Goal: Transaction & Acquisition: Purchase product/service

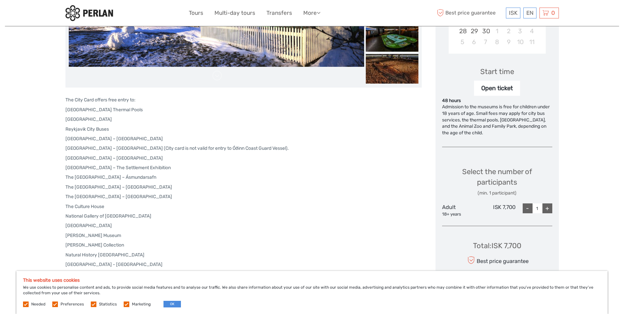
scroll to position [198, 0]
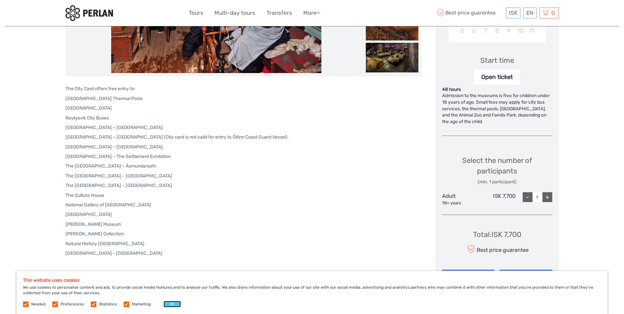
click at [170, 304] on button "OK" at bounding box center [172, 304] width 17 height 7
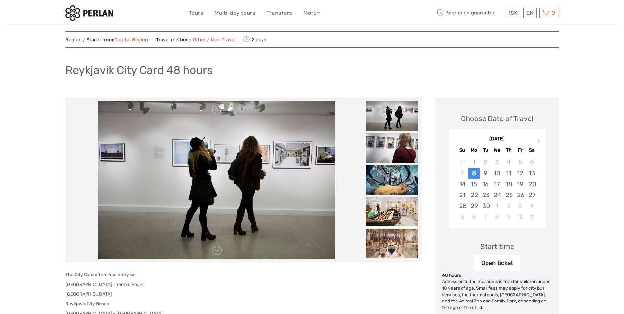
scroll to position [0, 0]
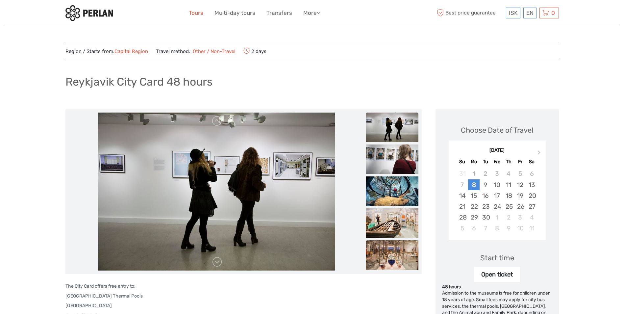
click at [195, 13] on link "Tours" at bounding box center [196, 13] width 14 height 10
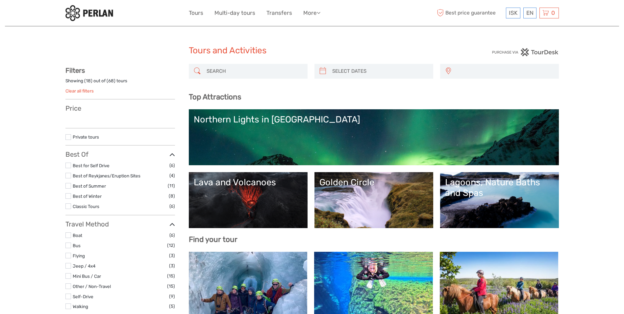
scroll to position [33, 0]
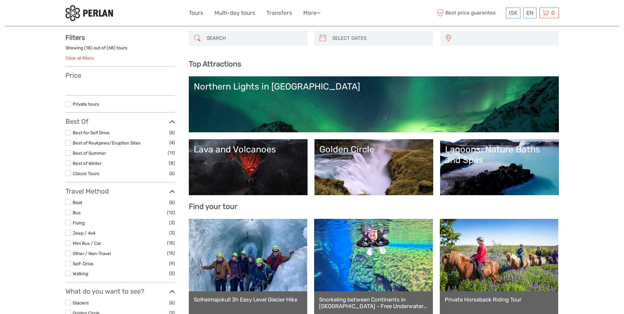
click at [230, 161] on link "Lava and Volcanoes" at bounding box center [248, 167] width 109 height 46
click at [495, 162] on div "Lagoons, Nature Baths and Spas" at bounding box center [499, 154] width 109 height 21
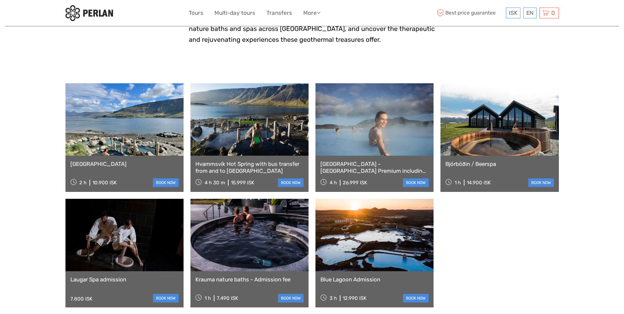
scroll to position [230, 0]
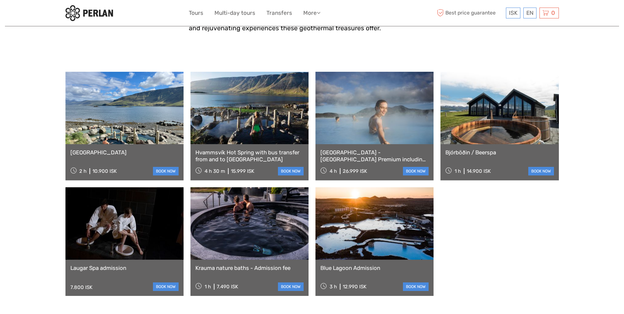
click at [368, 152] on link "Reykjavík - Blue Lagoon Premium including admission" at bounding box center [375, 155] width 108 height 13
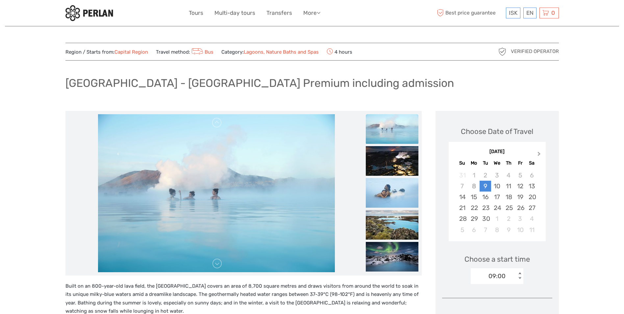
click at [540, 155] on button "Next Month" at bounding box center [540, 155] width 11 height 11
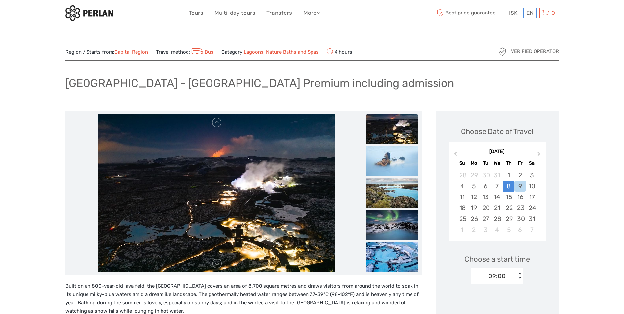
click at [507, 187] on div "8" at bounding box center [509, 186] width 12 height 11
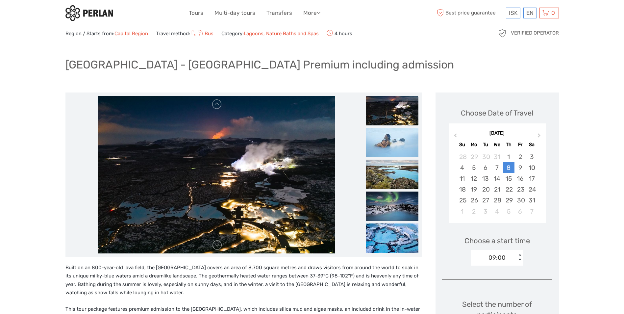
scroll to position [33, 0]
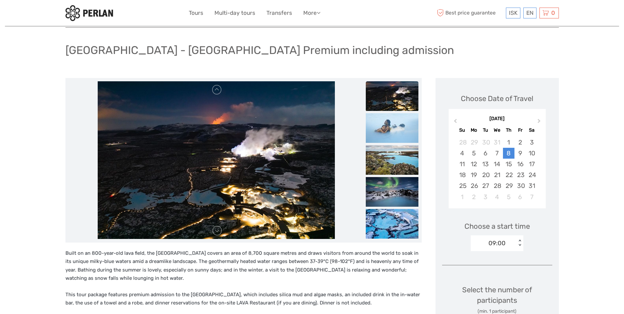
click at [218, 181] on img at bounding box center [216, 160] width 237 height 158
click at [216, 89] on link at bounding box center [217, 90] width 11 height 11
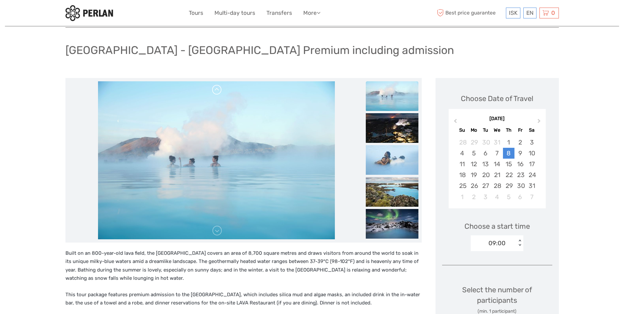
click at [216, 89] on link at bounding box center [217, 90] width 11 height 11
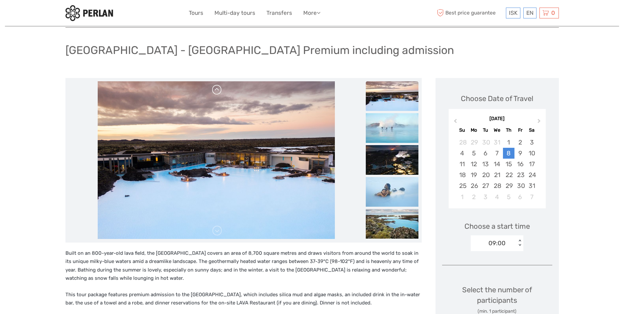
click at [216, 89] on link at bounding box center [217, 90] width 11 height 11
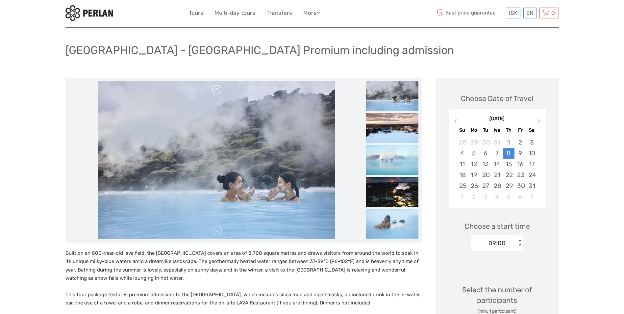
click at [216, 89] on link at bounding box center [217, 90] width 11 height 11
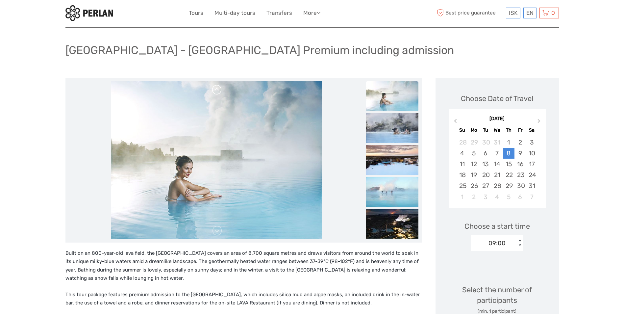
click at [216, 89] on link at bounding box center [217, 90] width 11 height 11
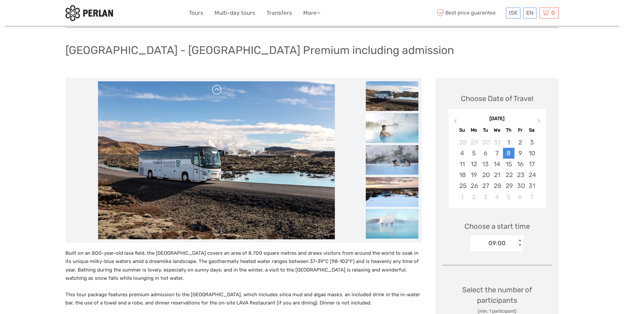
click at [216, 89] on link at bounding box center [217, 90] width 11 height 11
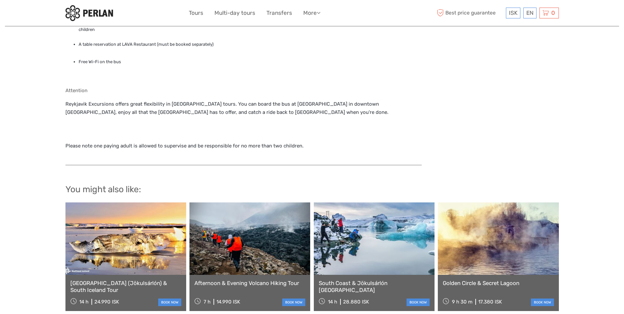
scroll to position [625, 0]
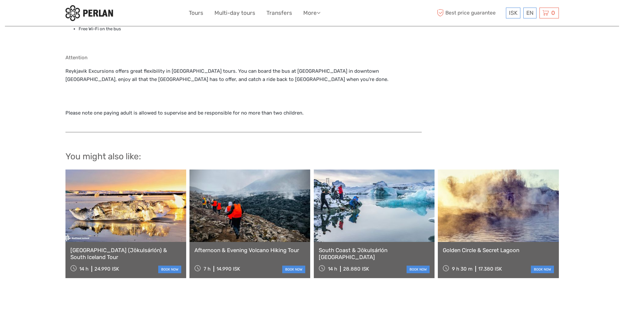
click at [105, 203] on link at bounding box center [126, 206] width 121 height 72
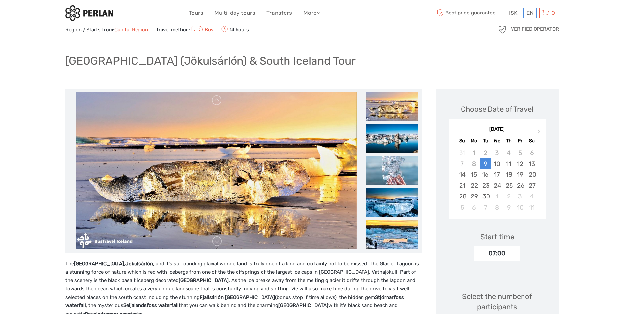
scroll to position [33, 0]
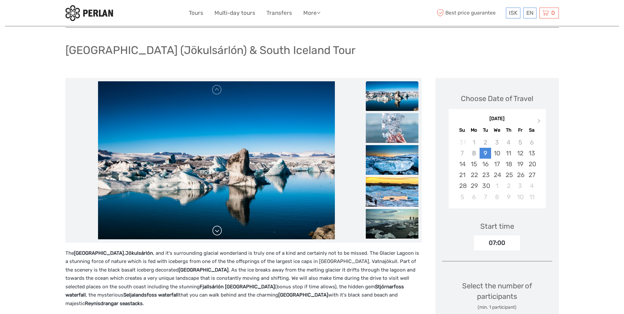
click at [217, 233] on link at bounding box center [217, 230] width 11 height 11
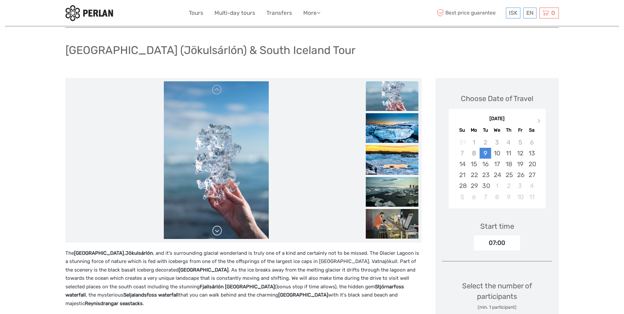
click at [217, 233] on link at bounding box center [217, 230] width 11 height 11
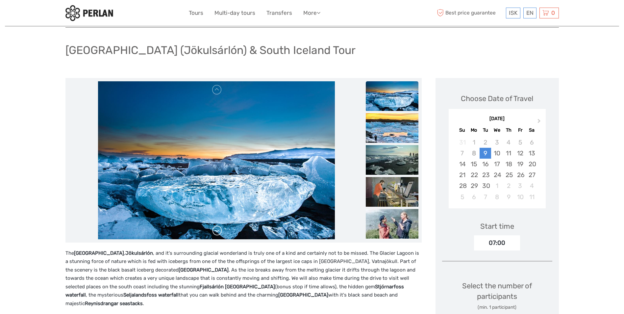
click at [217, 231] on link at bounding box center [217, 230] width 11 height 11
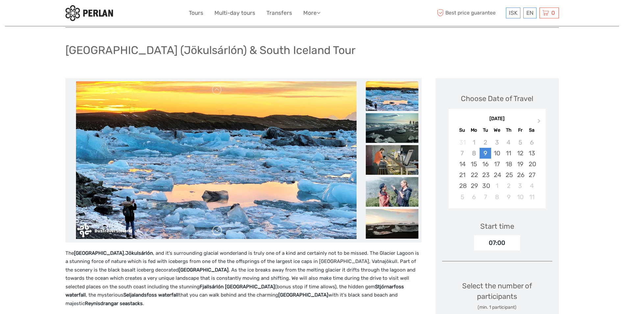
click at [217, 231] on link at bounding box center [217, 230] width 11 height 11
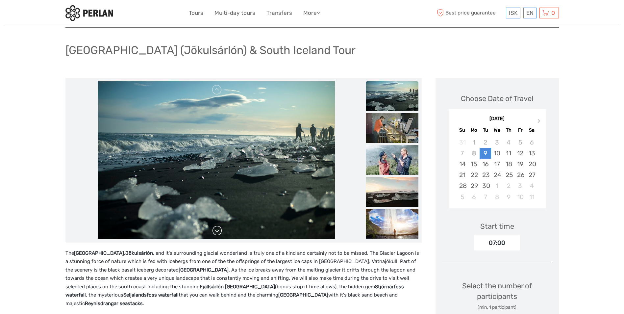
click at [217, 231] on link at bounding box center [217, 230] width 11 height 11
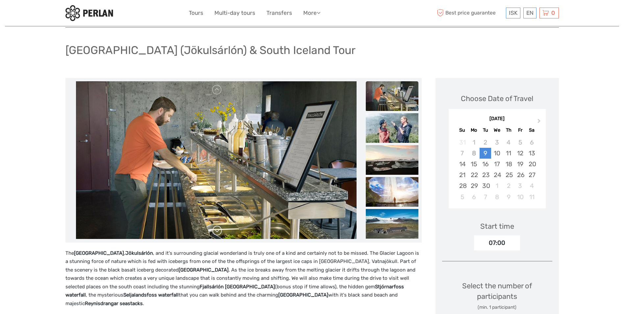
click at [217, 231] on link at bounding box center [217, 230] width 11 height 11
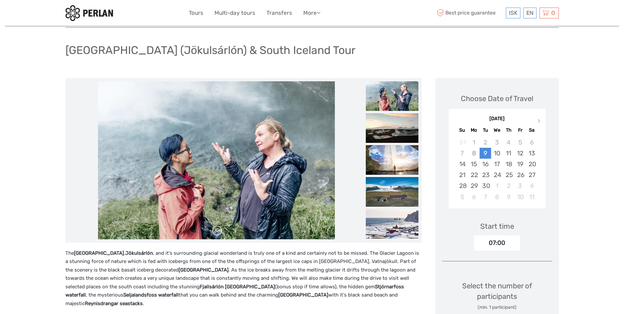
click at [217, 231] on link at bounding box center [217, 230] width 11 height 11
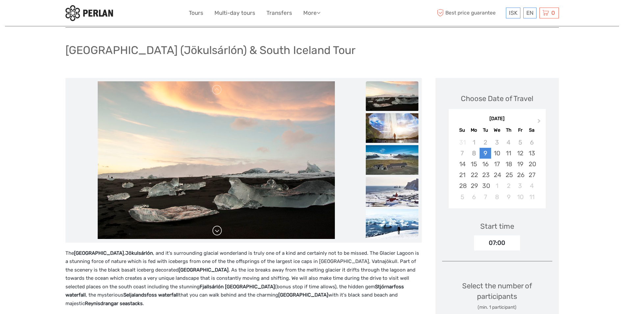
click at [217, 231] on link at bounding box center [217, 230] width 11 height 11
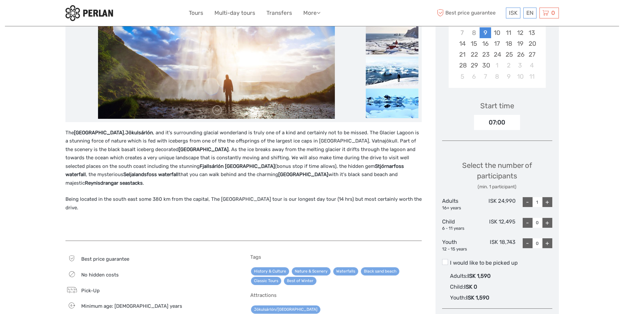
scroll to position [165, 0]
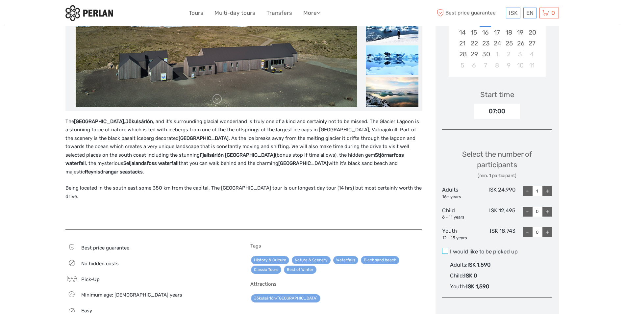
click at [447, 253] on span at bounding box center [445, 251] width 6 height 6
click at [450, 249] on input "I would like to be picked up" at bounding box center [450, 249] width 0 height 0
click at [549, 189] on div "+" at bounding box center [548, 191] width 10 height 10
type input "2"
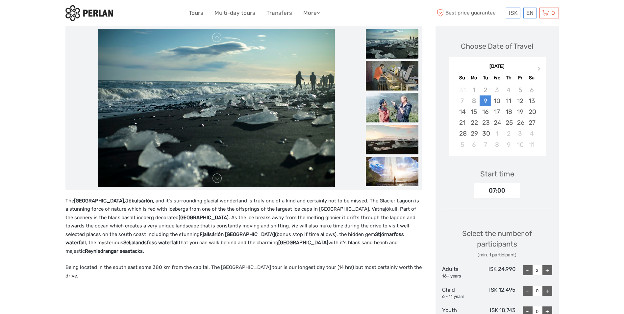
scroll to position [66, 0]
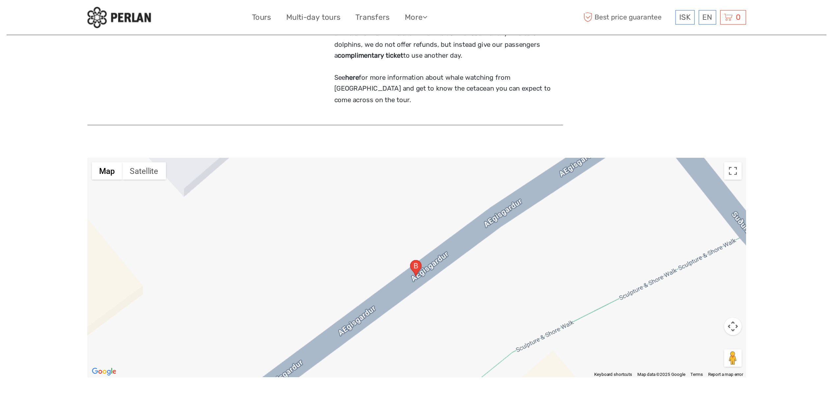
scroll to position [790, 0]
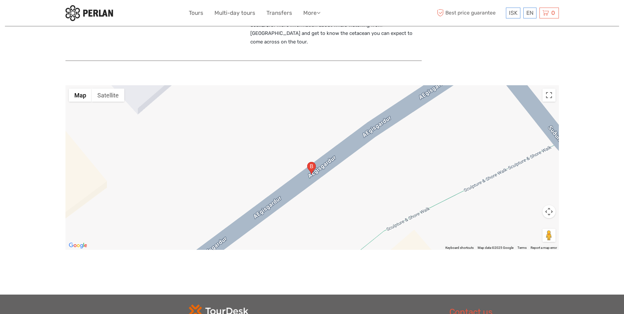
click at [190, 181] on div at bounding box center [313, 167] width 494 height 165
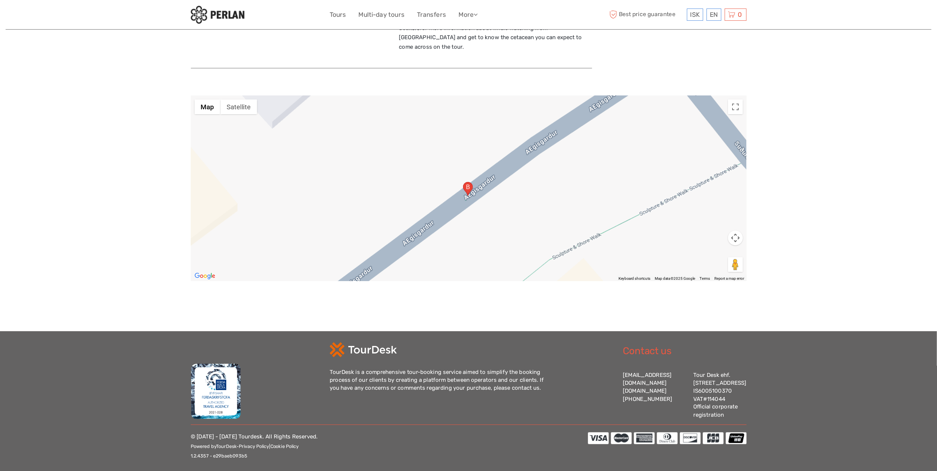
scroll to position [743, 0]
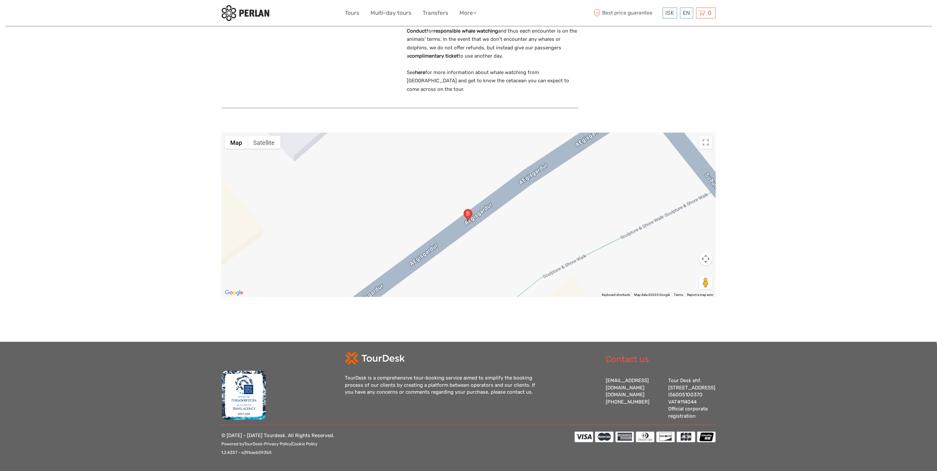
click at [317, 208] on div at bounding box center [469, 215] width 494 height 165
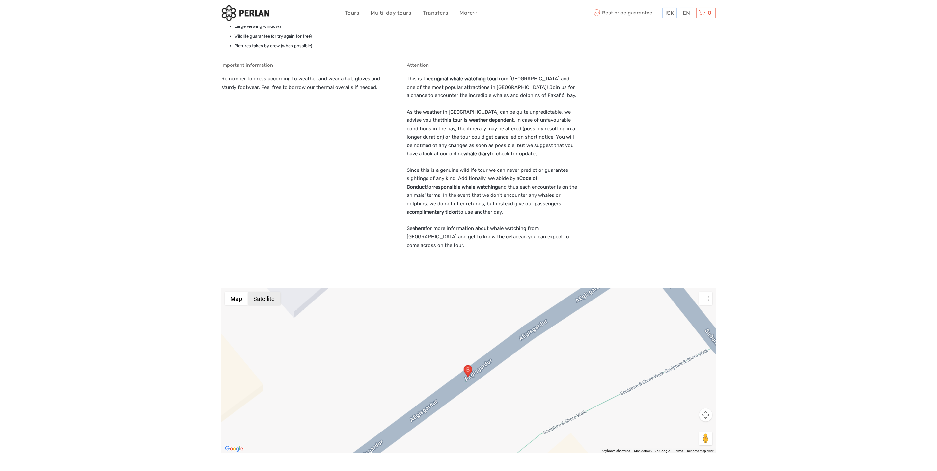
click at [265, 292] on button "Satellite" at bounding box center [264, 298] width 33 height 13
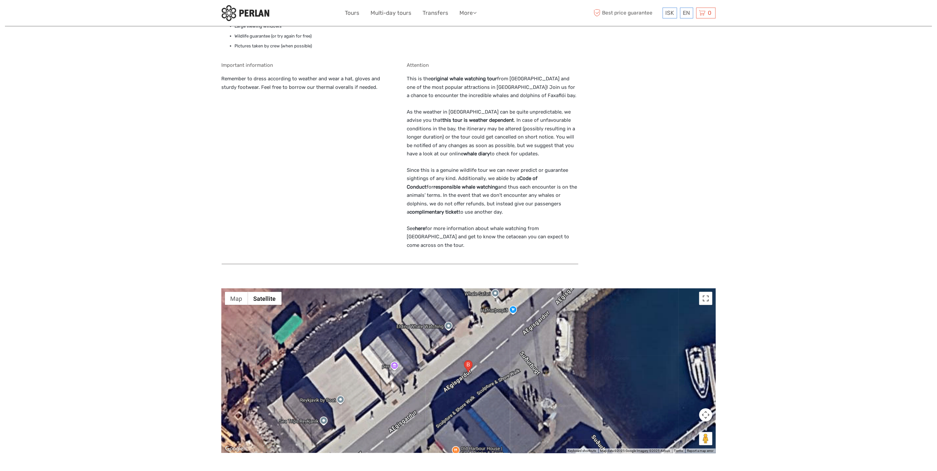
click at [624, 292] on button "Toggle fullscreen view" at bounding box center [705, 298] width 13 height 13
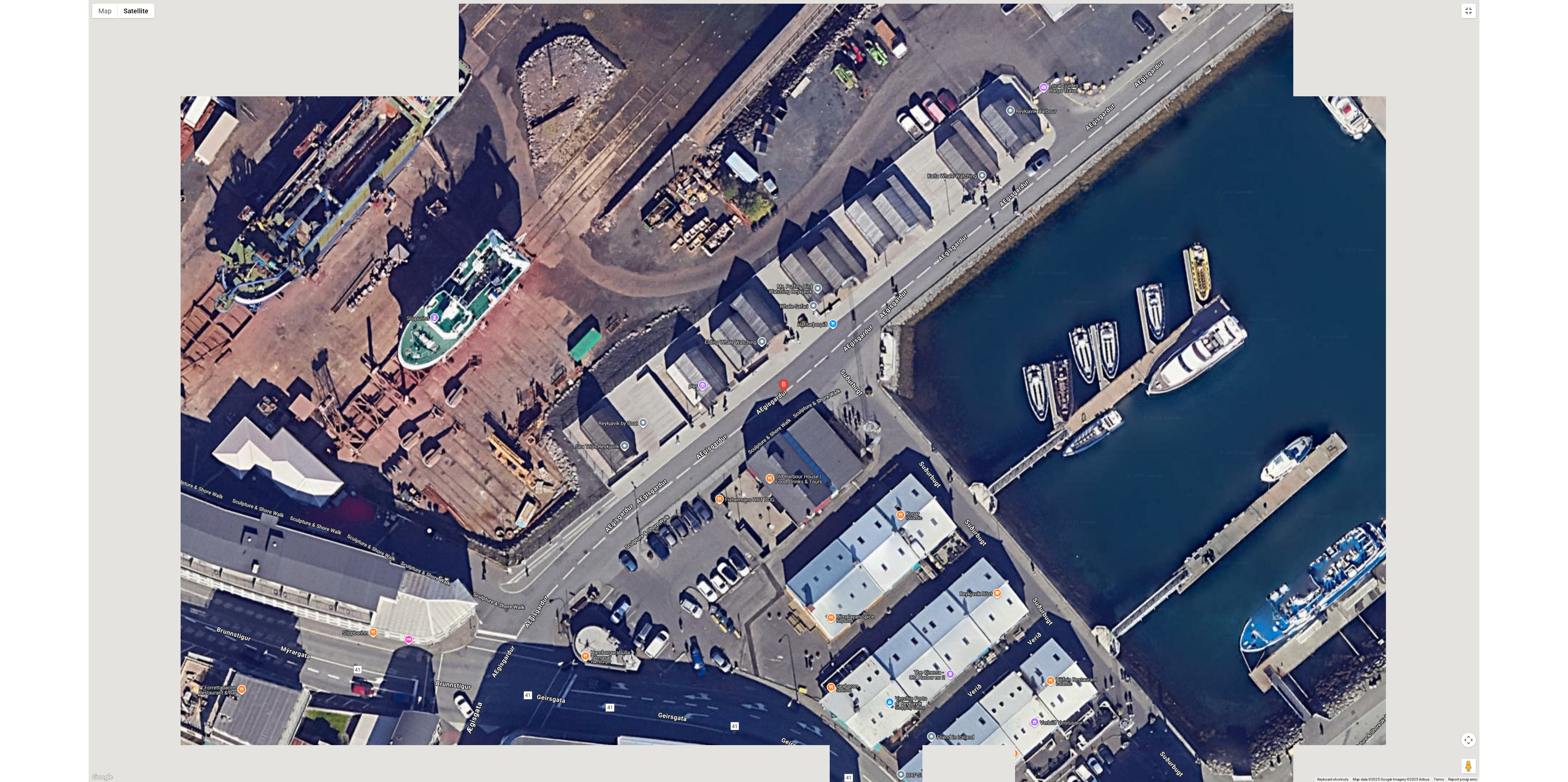
scroll to position [0, 0]
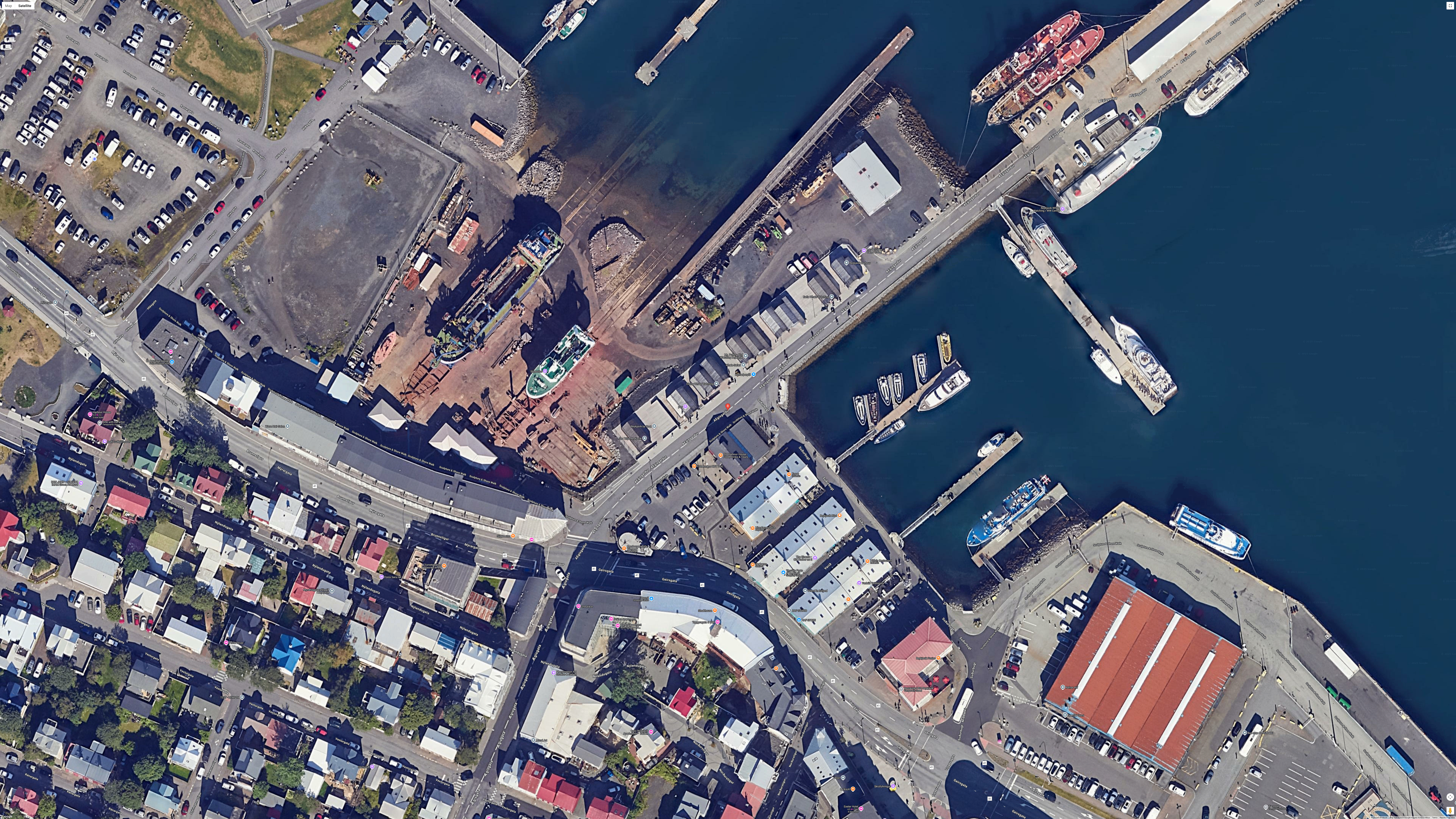
click at [359, 7] on button "Toggle fullscreen view" at bounding box center [1450, 5] width 7 height 7
